Goal: Transaction & Acquisition: Purchase product/service

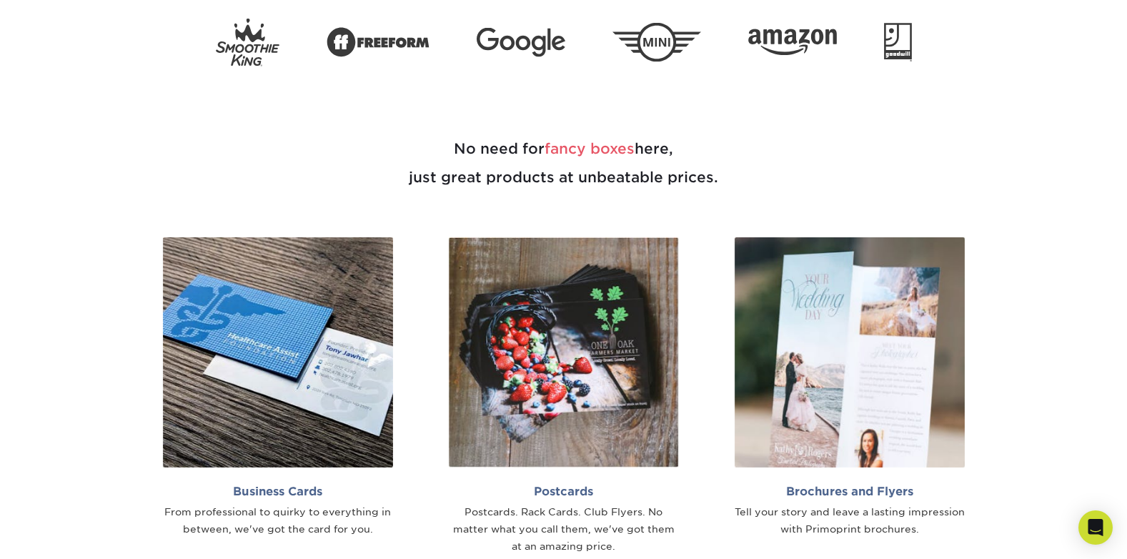
scroll to position [703, 0]
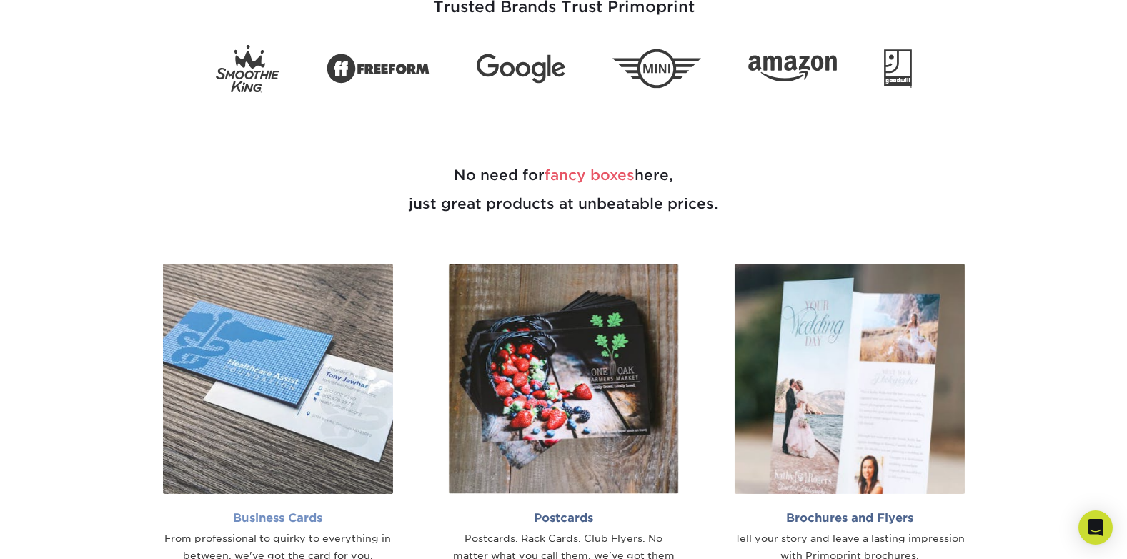
click at [343, 409] on img at bounding box center [278, 379] width 230 height 230
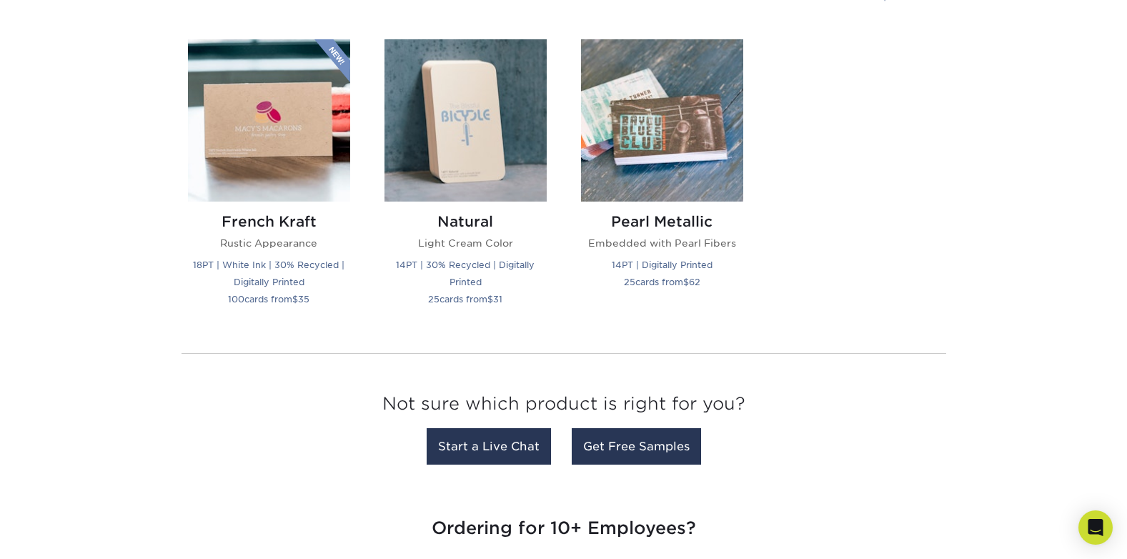
scroll to position [1601, 0]
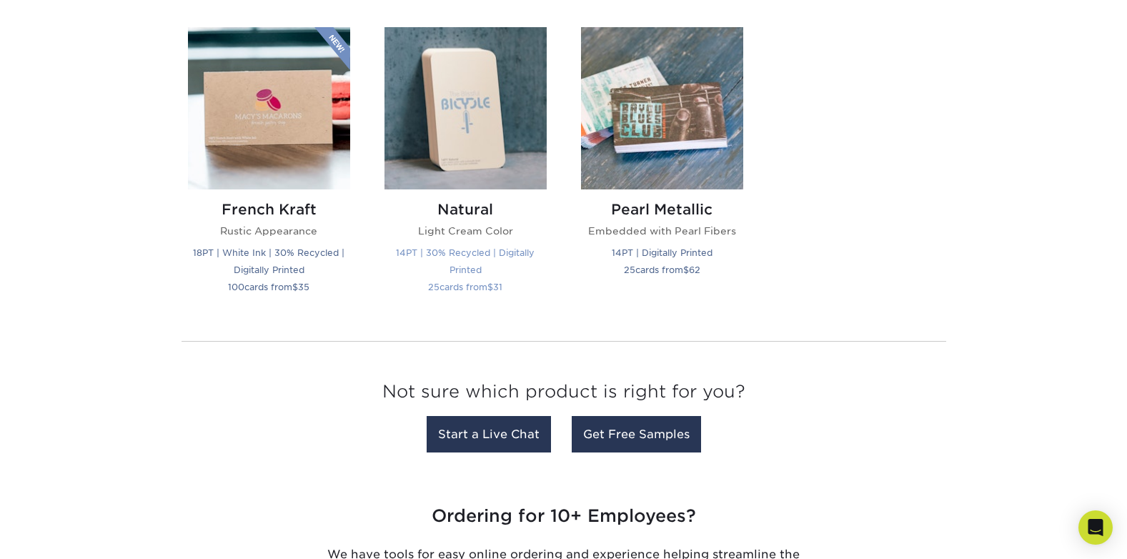
click at [463, 106] on img at bounding box center [466, 108] width 162 height 162
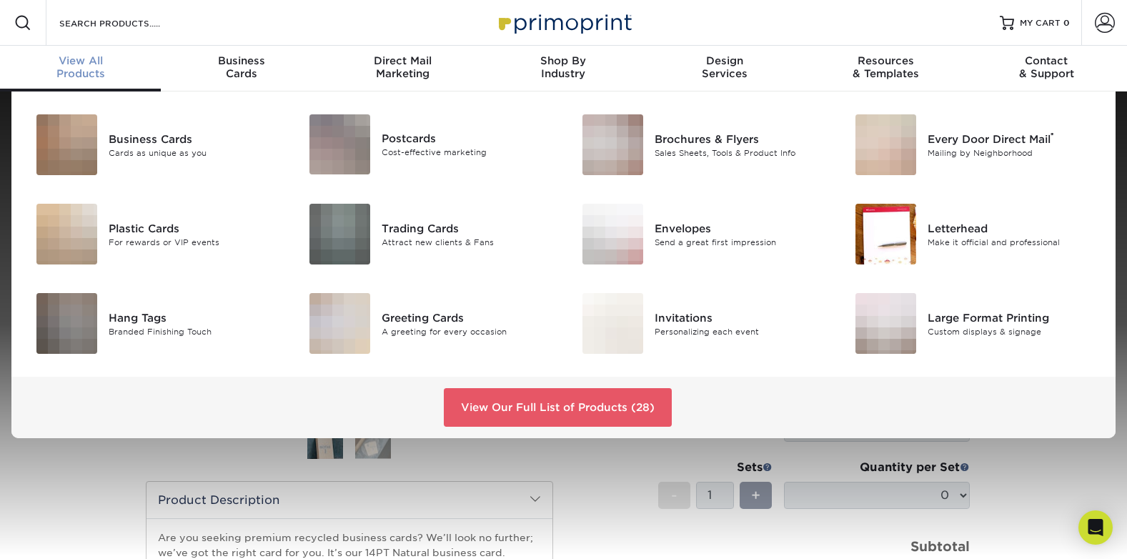
click at [72, 69] on div "View All Products" at bounding box center [80, 67] width 161 height 26
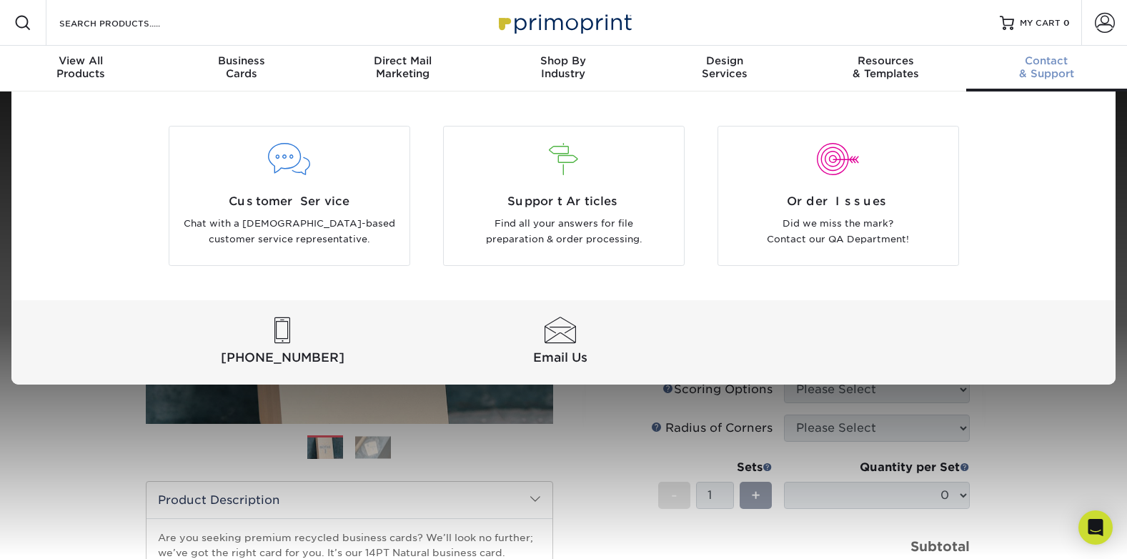
click at [1017, 63] on span "Contact" at bounding box center [1047, 60] width 161 height 13
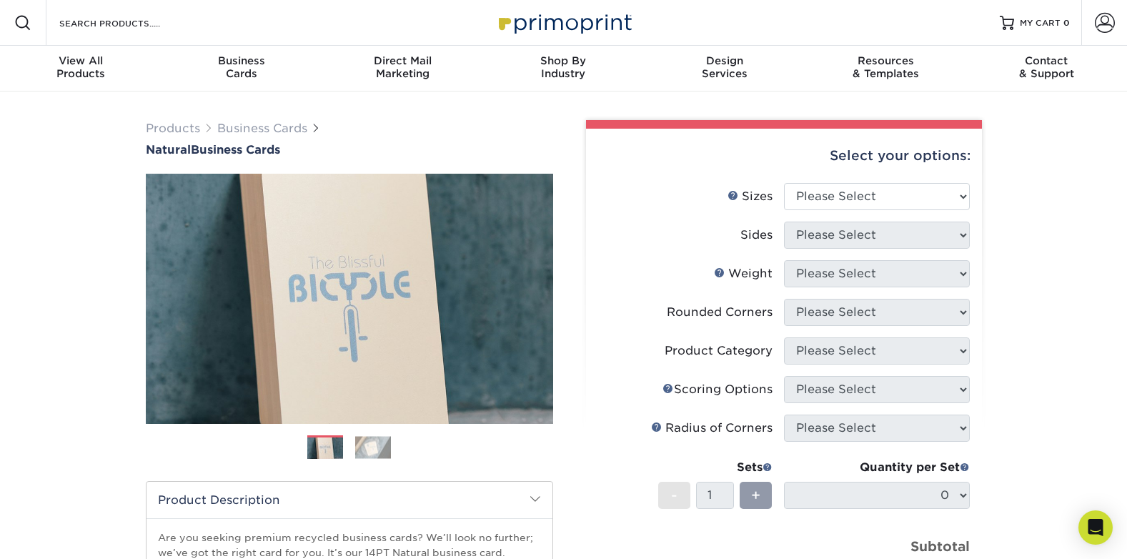
click at [524, 16] on img at bounding box center [564, 22] width 143 height 31
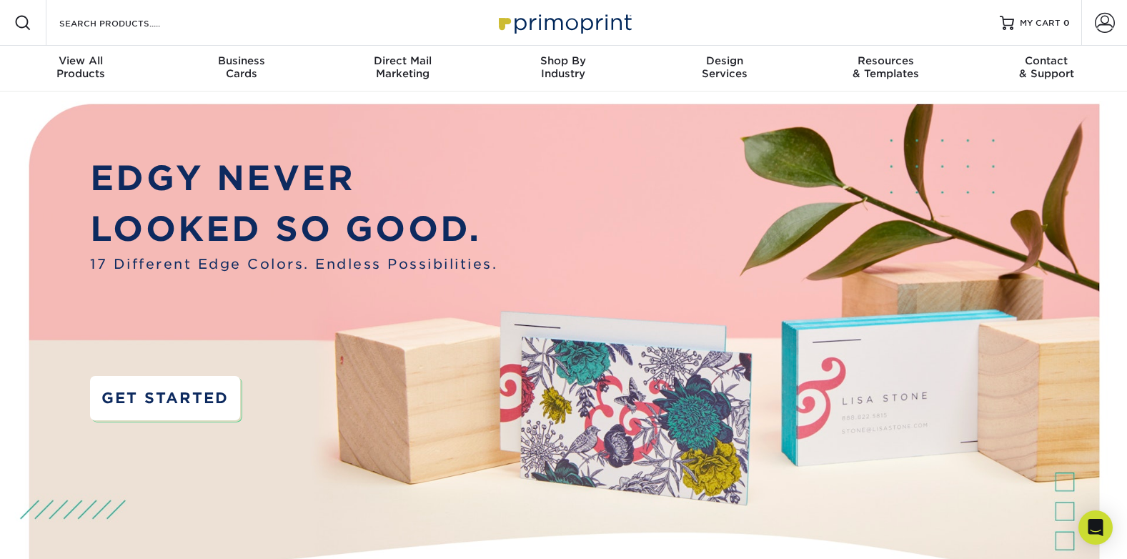
click at [137, 390] on link "GET STARTED" at bounding box center [165, 398] width 150 height 44
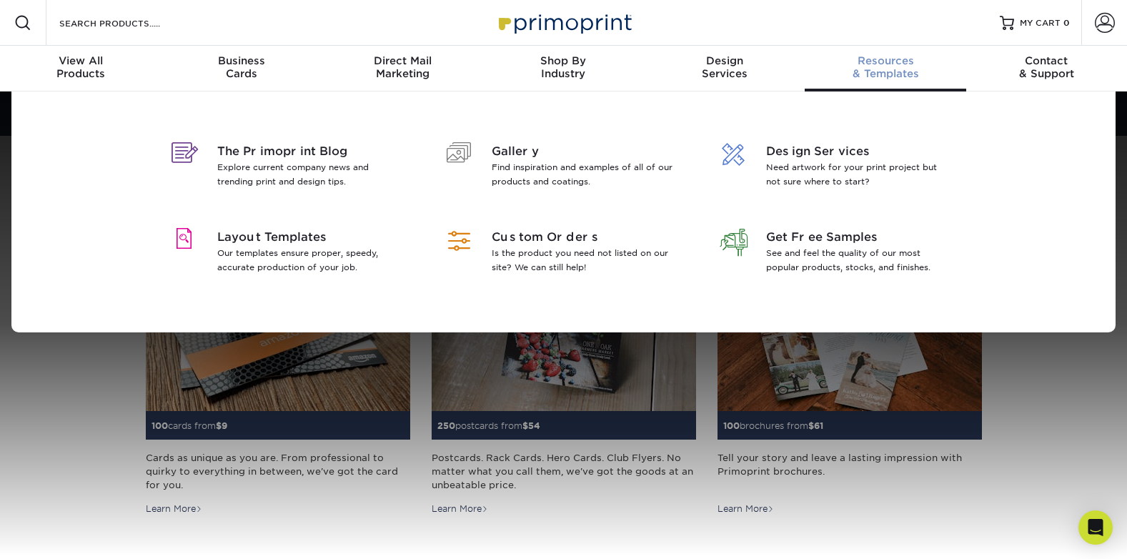
click at [873, 70] on div "Resources & Templates" at bounding box center [885, 67] width 161 height 26
click at [537, 161] on p "Find inspiration and examples of all of our products and coatings." at bounding box center [584, 174] width 185 height 29
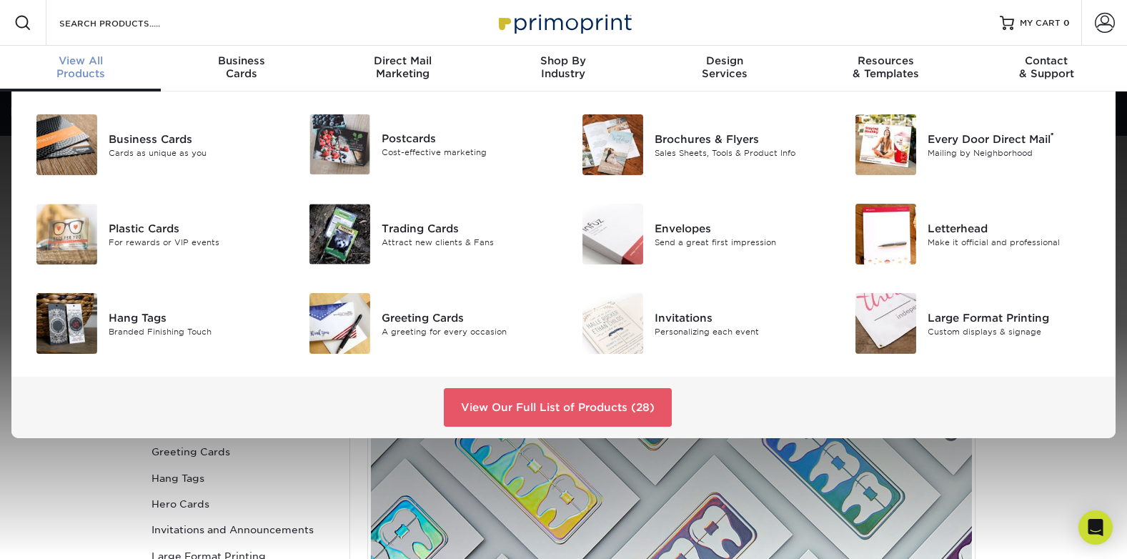
click at [104, 74] on div "View All Products" at bounding box center [80, 67] width 161 height 26
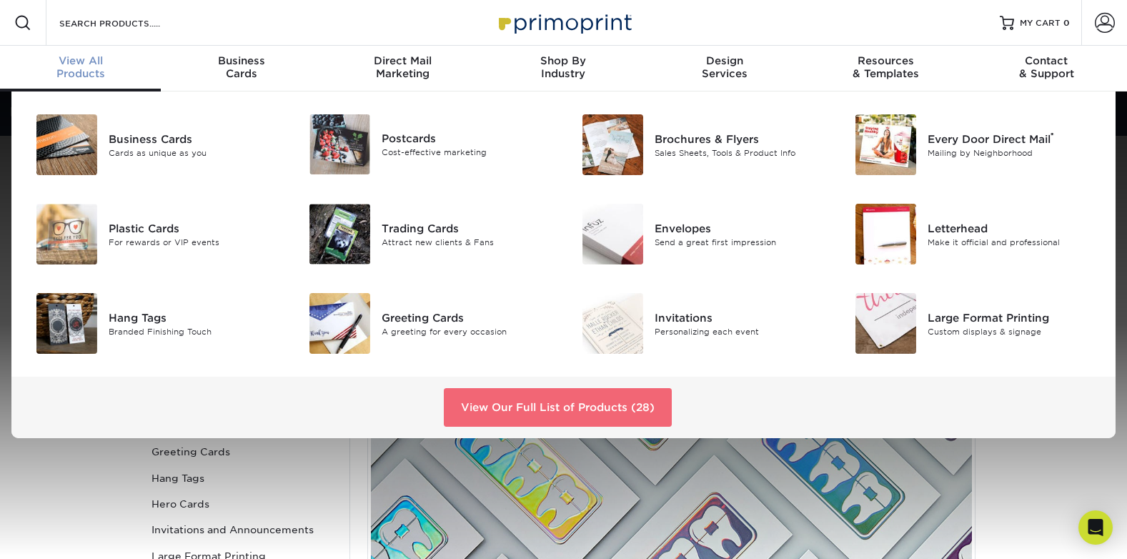
click at [534, 409] on link "View Our Full List of Products (28)" at bounding box center [558, 407] width 228 height 39
